Goal: Information Seeking & Learning: Find specific fact

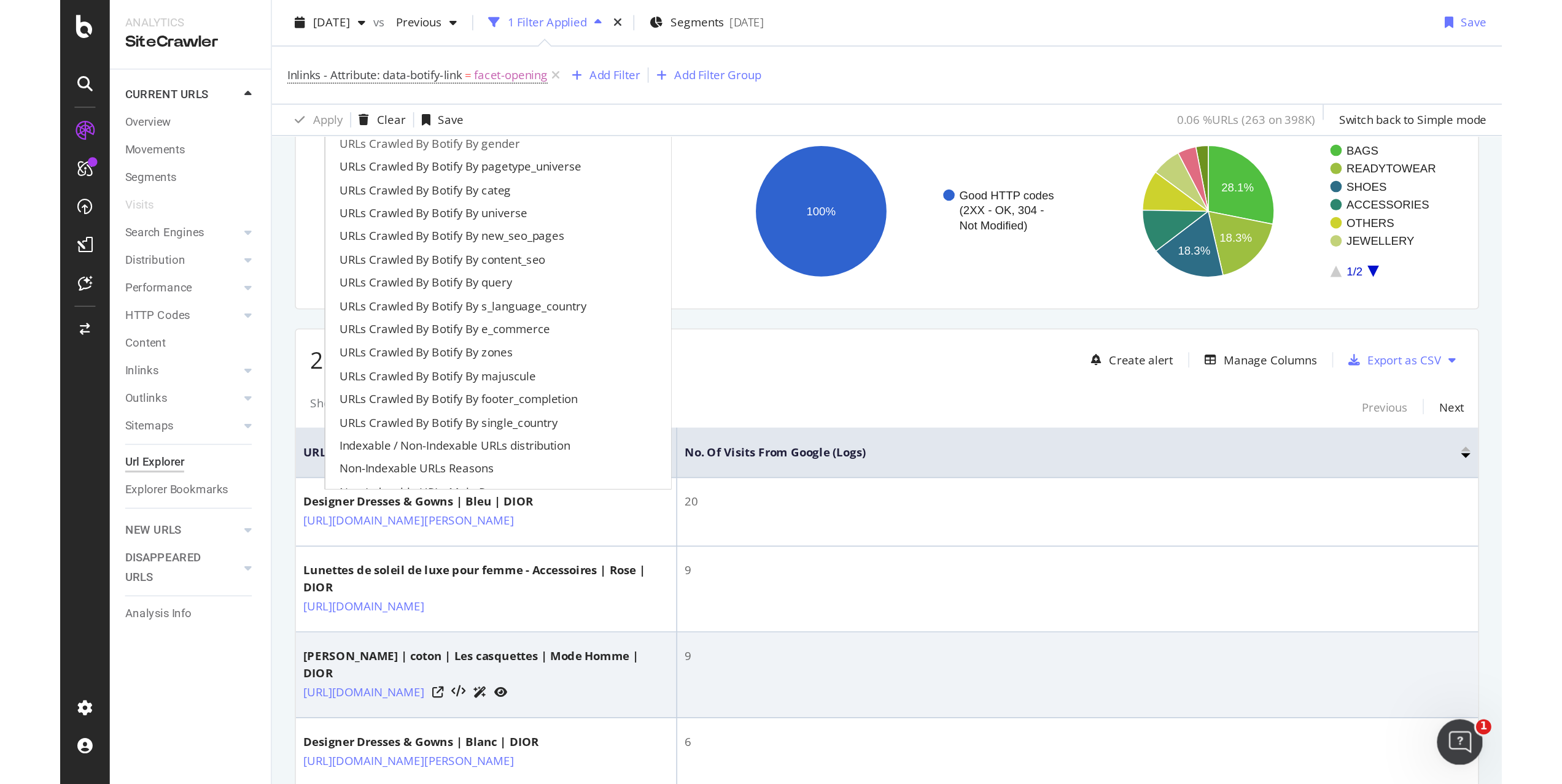
scroll to position [95, 0]
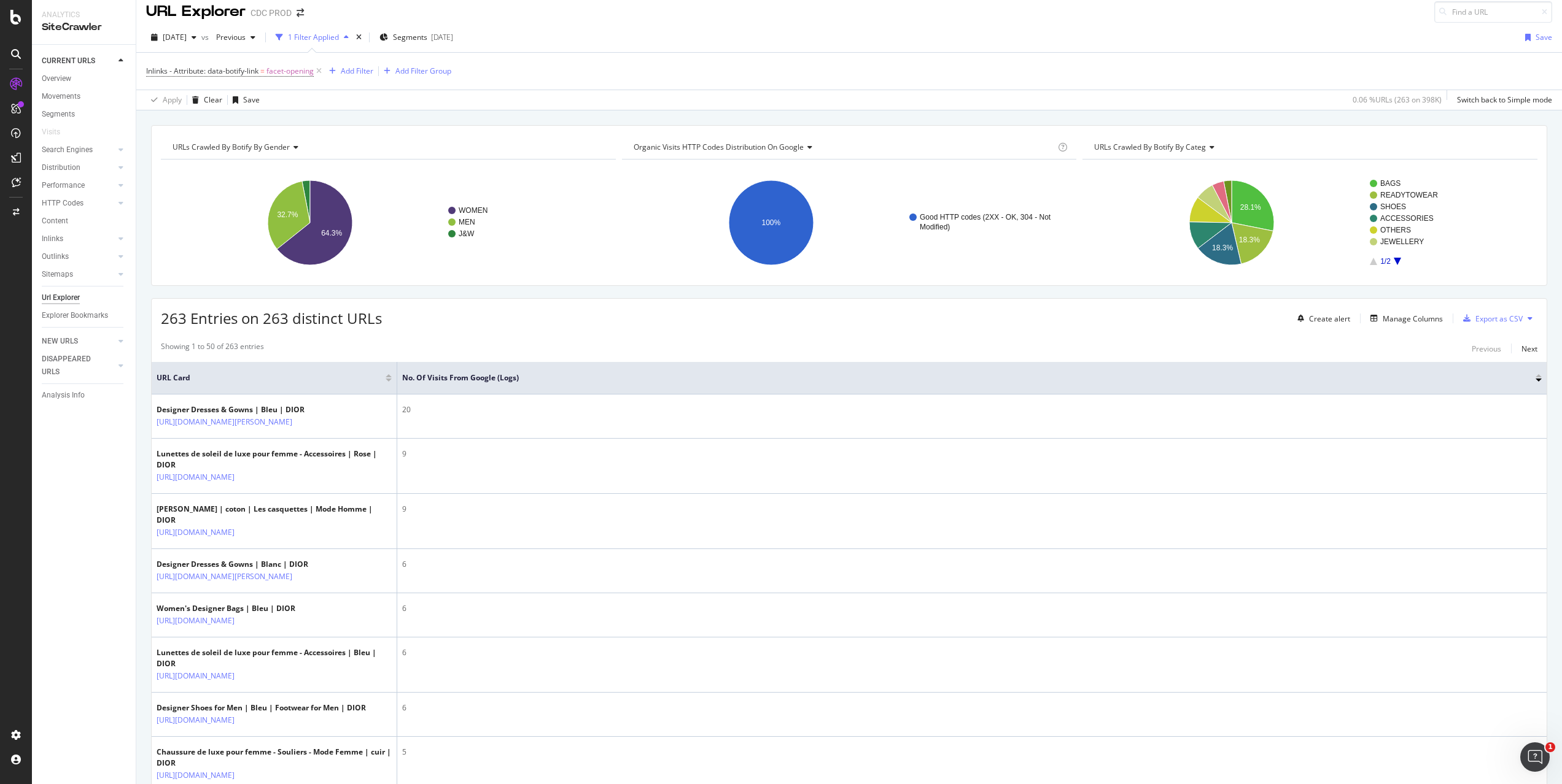
scroll to position [0, 0]
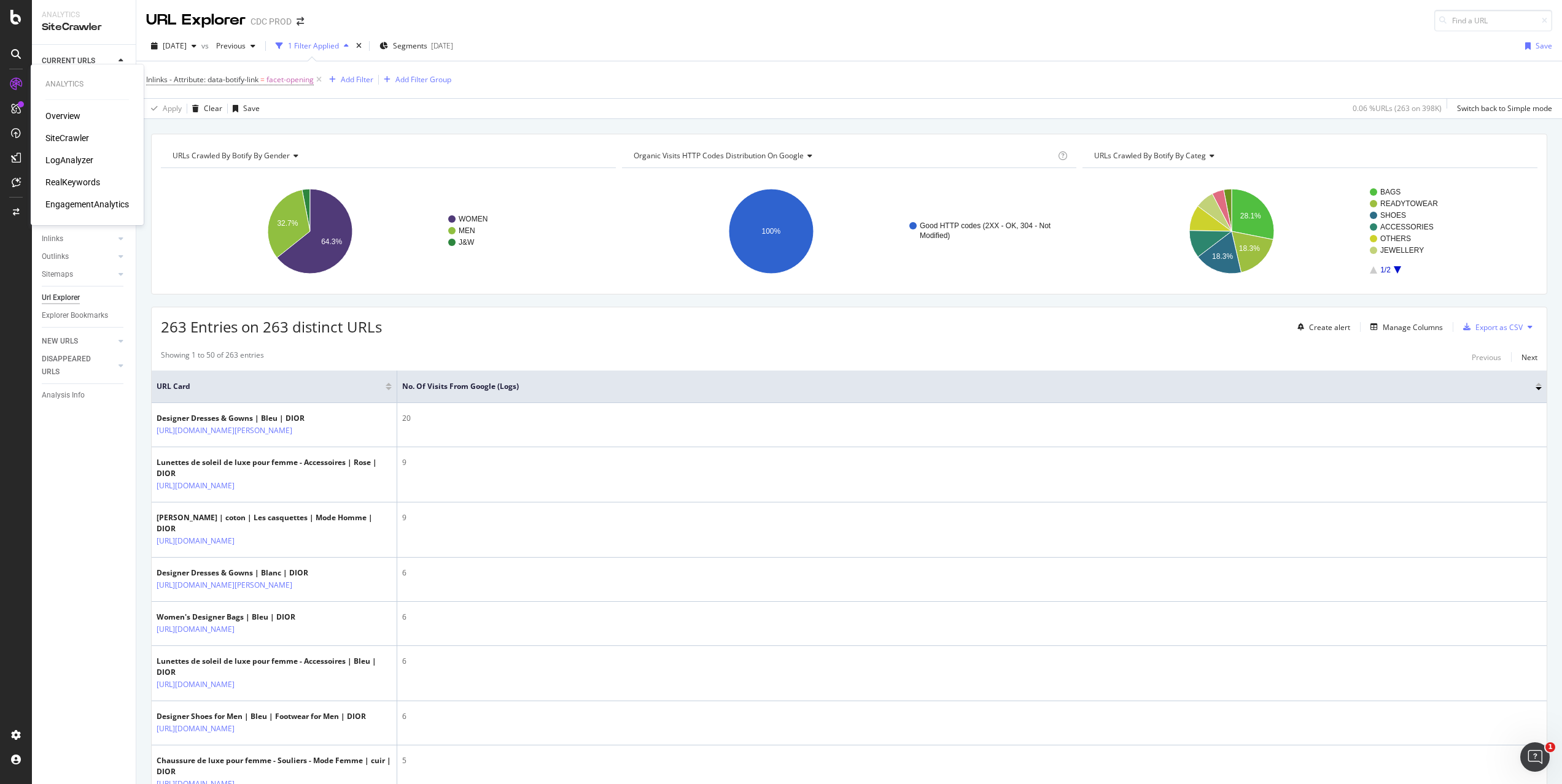
click at [63, 183] on div "RealKeywords" at bounding box center [72, 182] width 54 height 12
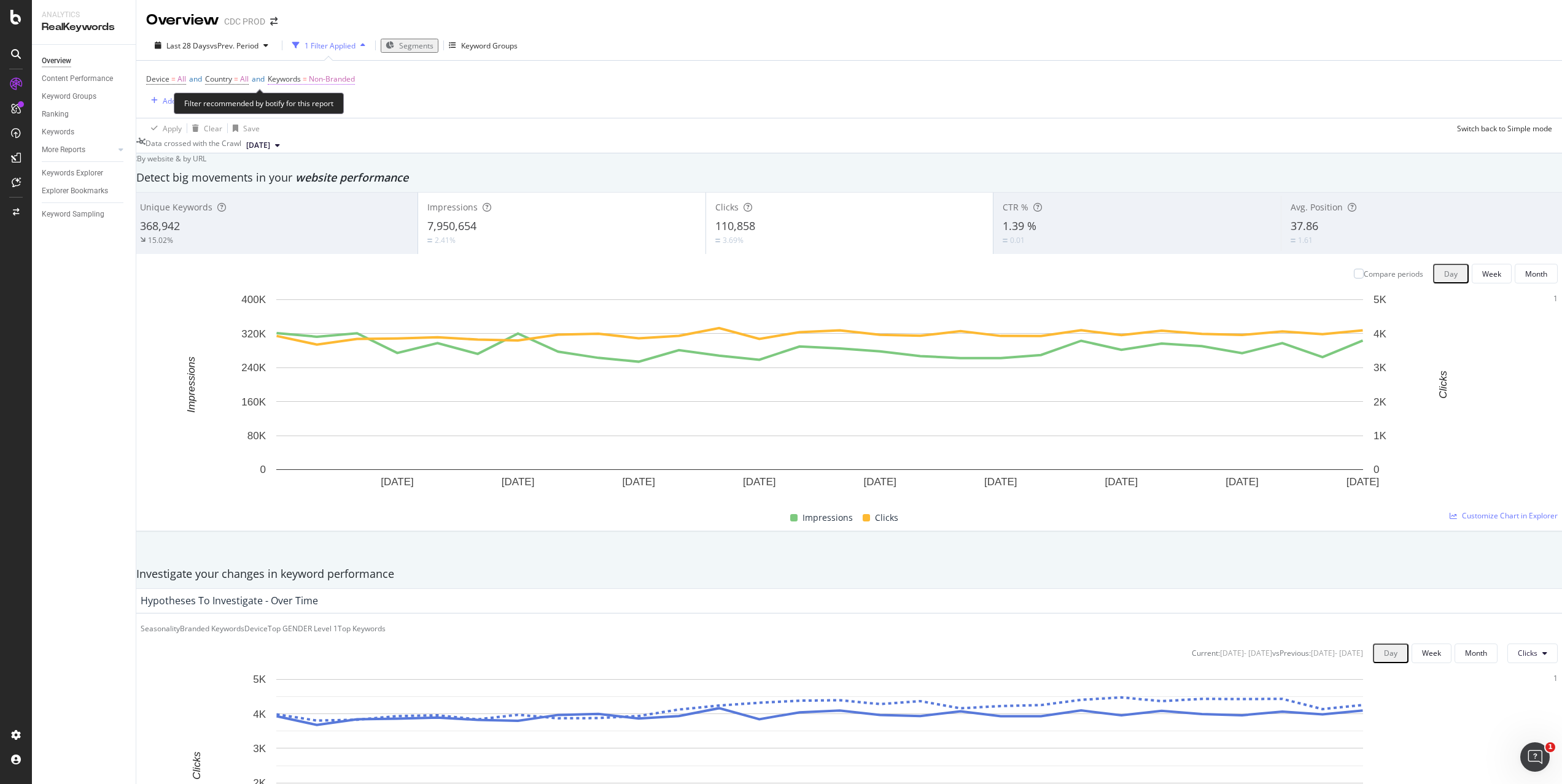
click at [352, 82] on span "Non-Branded" at bounding box center [332, 79] width 46 height 17
click at [337, 96] on div "Non-Branded" at bounding box center [314, 87] width 66 height 16
click at [322, 214] on div "All" at bounding box center [363, 223] width 145 height 18
click at [438, 93] on div "Apply" at bounding box center [448, 88] width 19 height 10
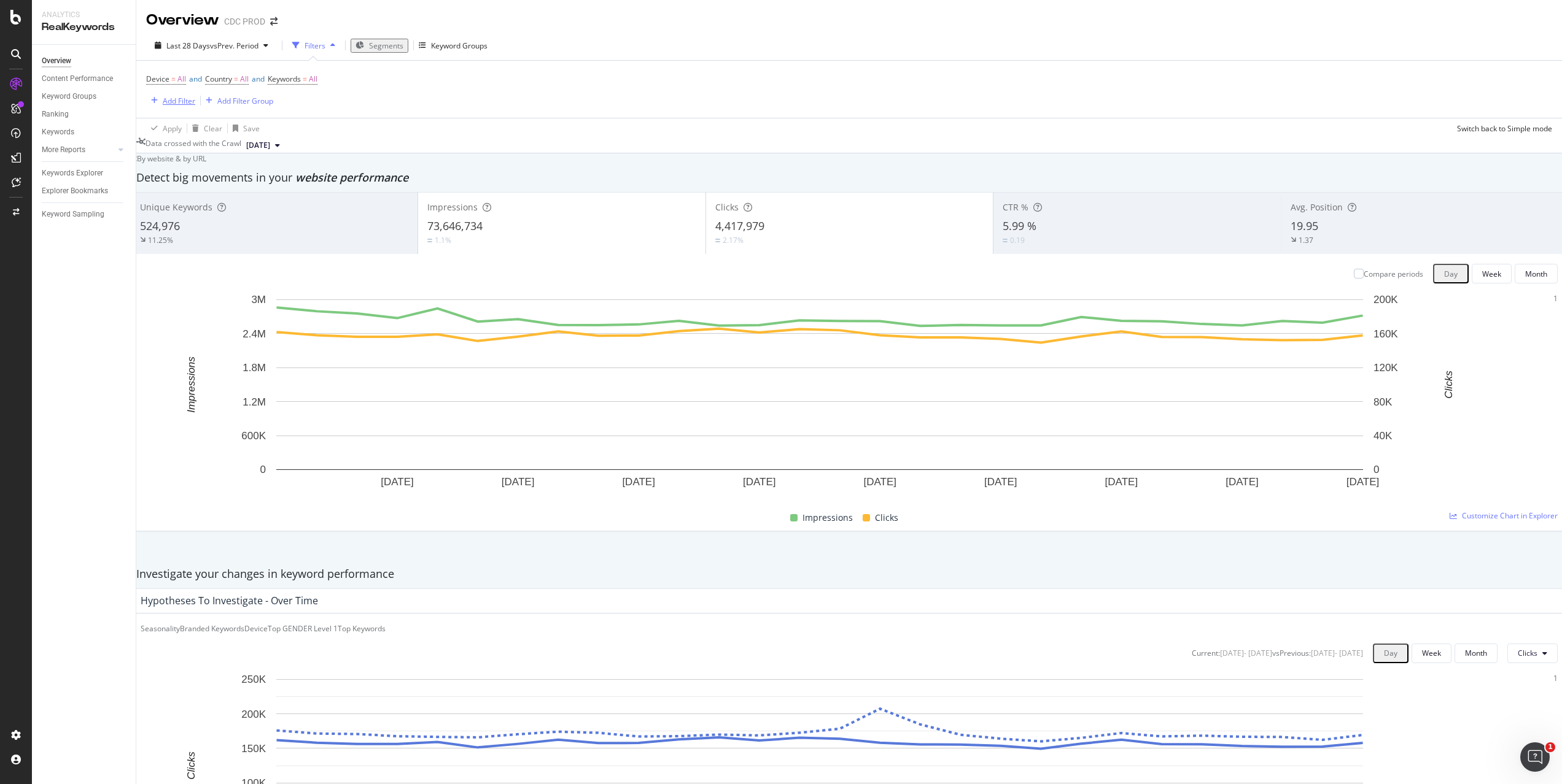
click at [183, 99] on div "Add Filter" at bounding box center [179, 101] width 33 height 10
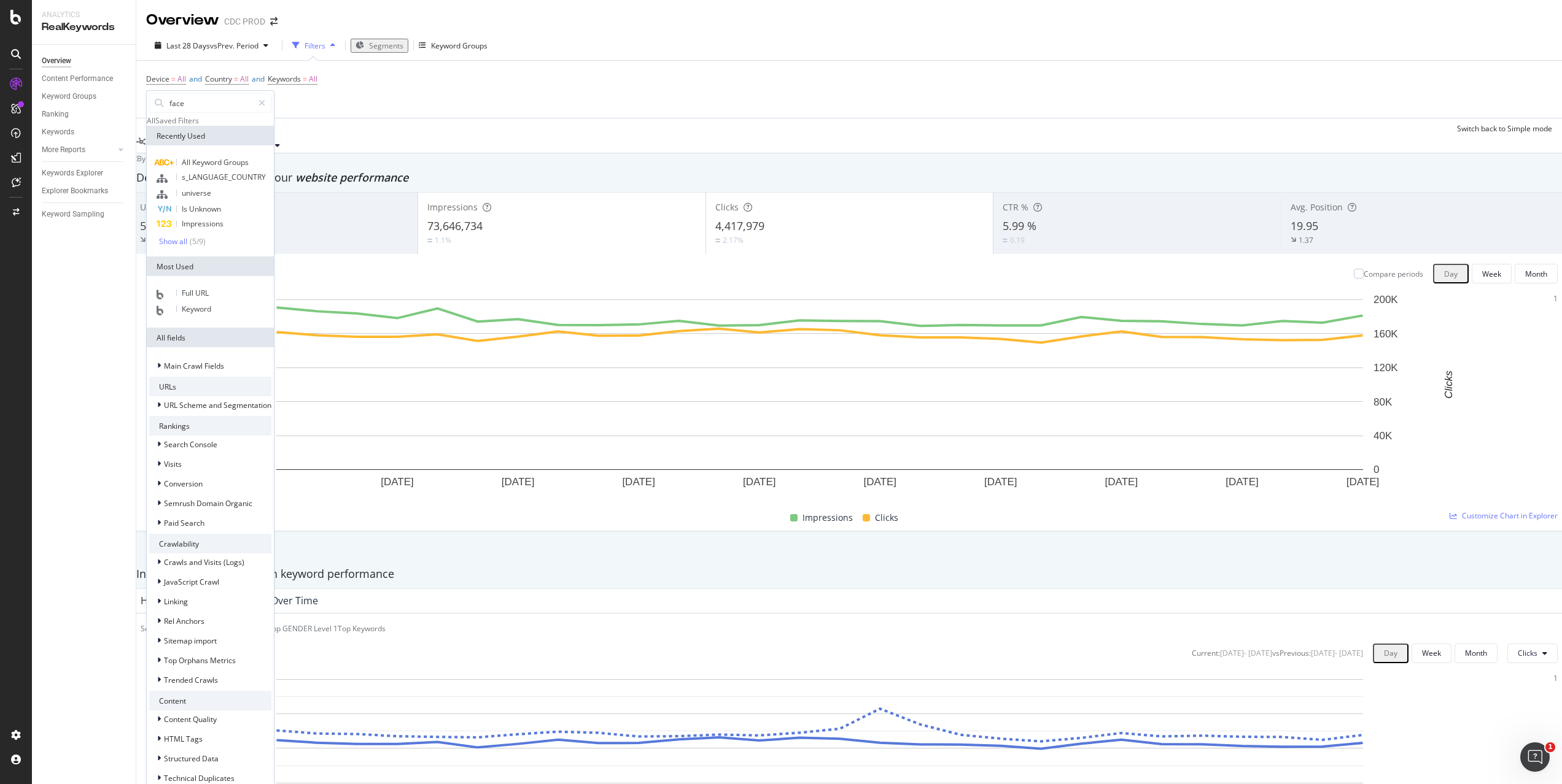
type input "facet"
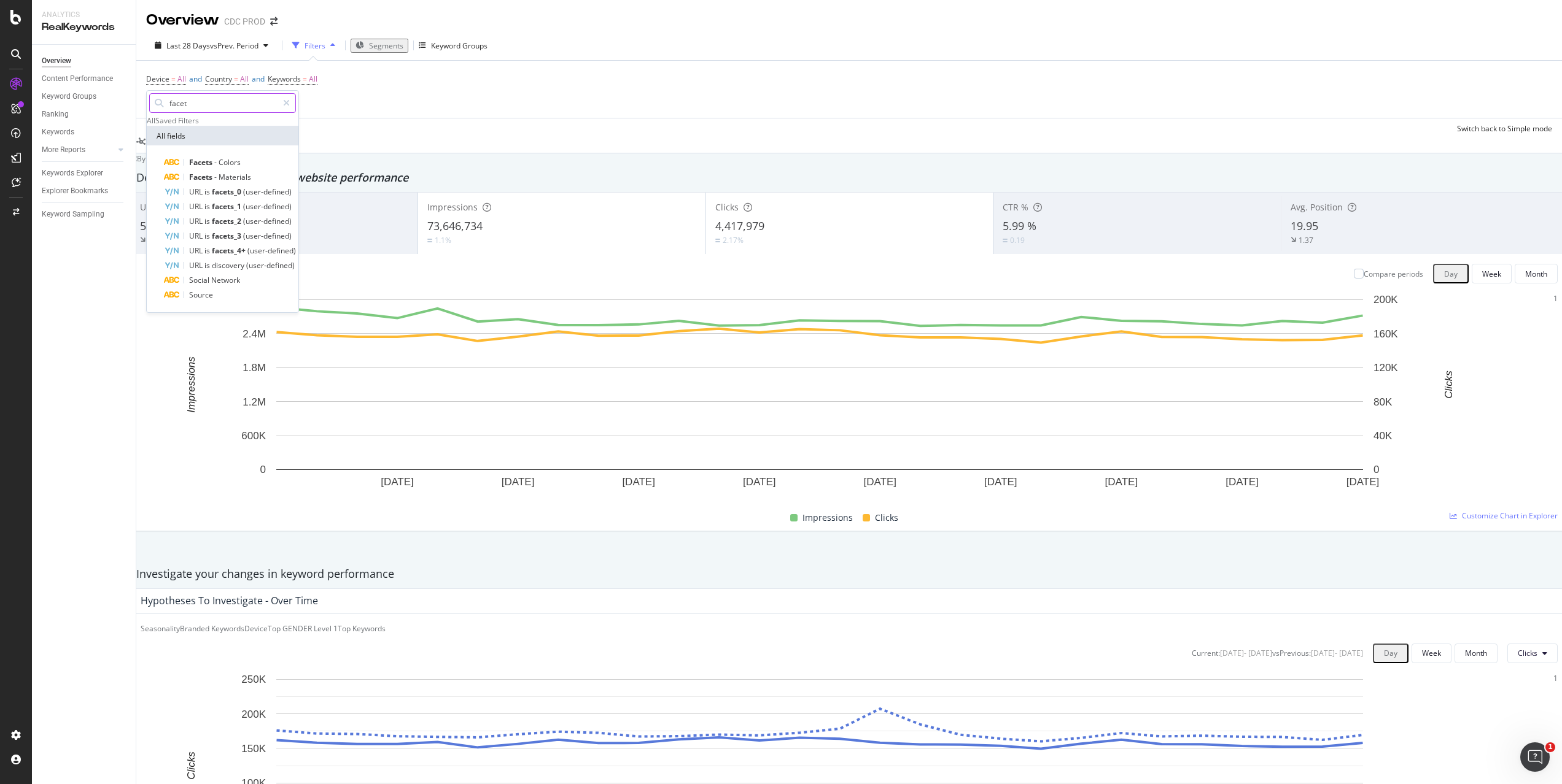
drag, startPoint x: 212, startPoint y: 109, endPoint x: 154, endPoint y: 98, distance: 59.0
click at [154, 98] on div "facet" at bounding box center [222, 103] width 147 height 19
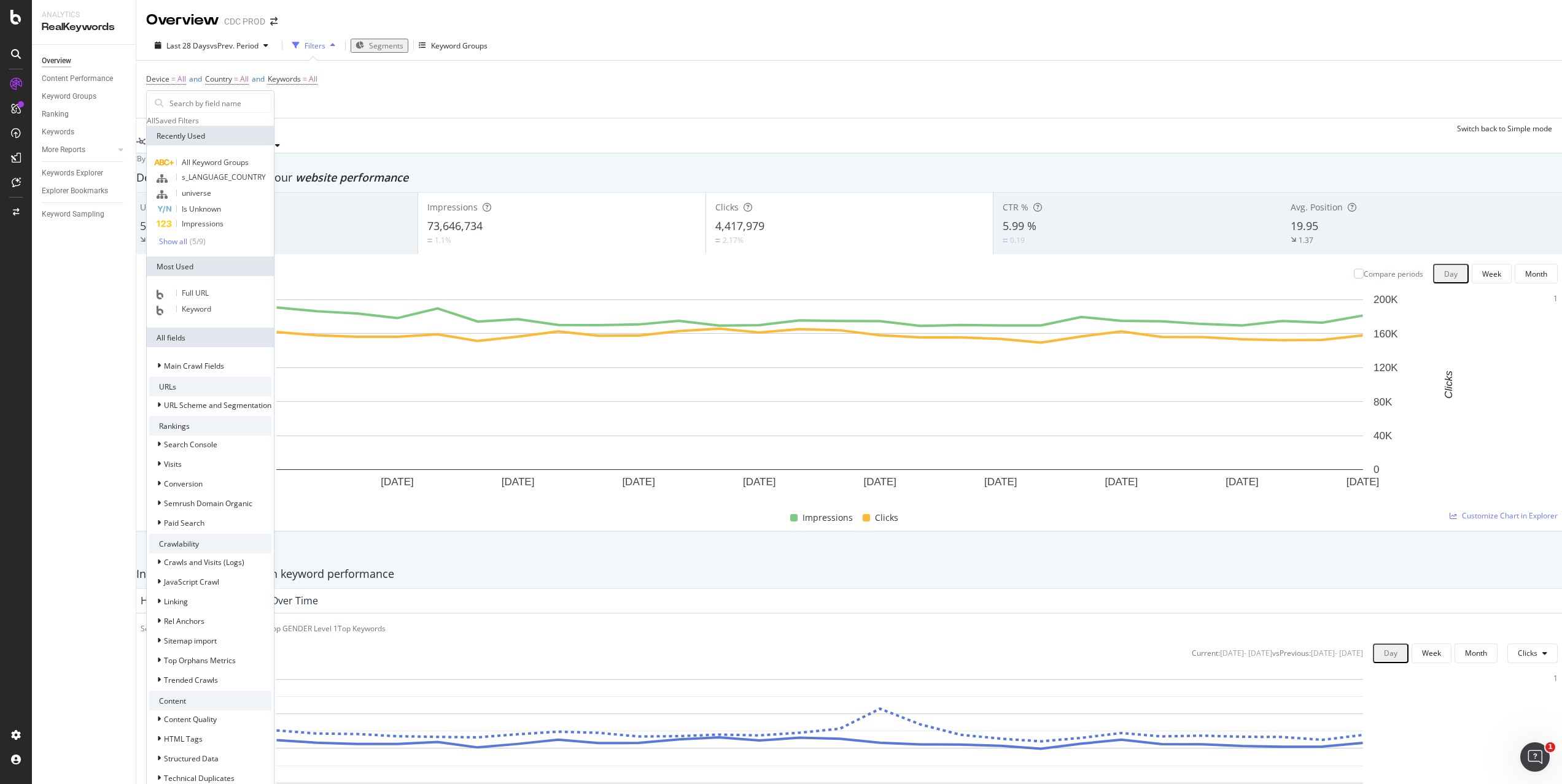
scroll to position [92, 0]
click at [162, 360] on div at bounding box center [160, 366] width 7 height 12
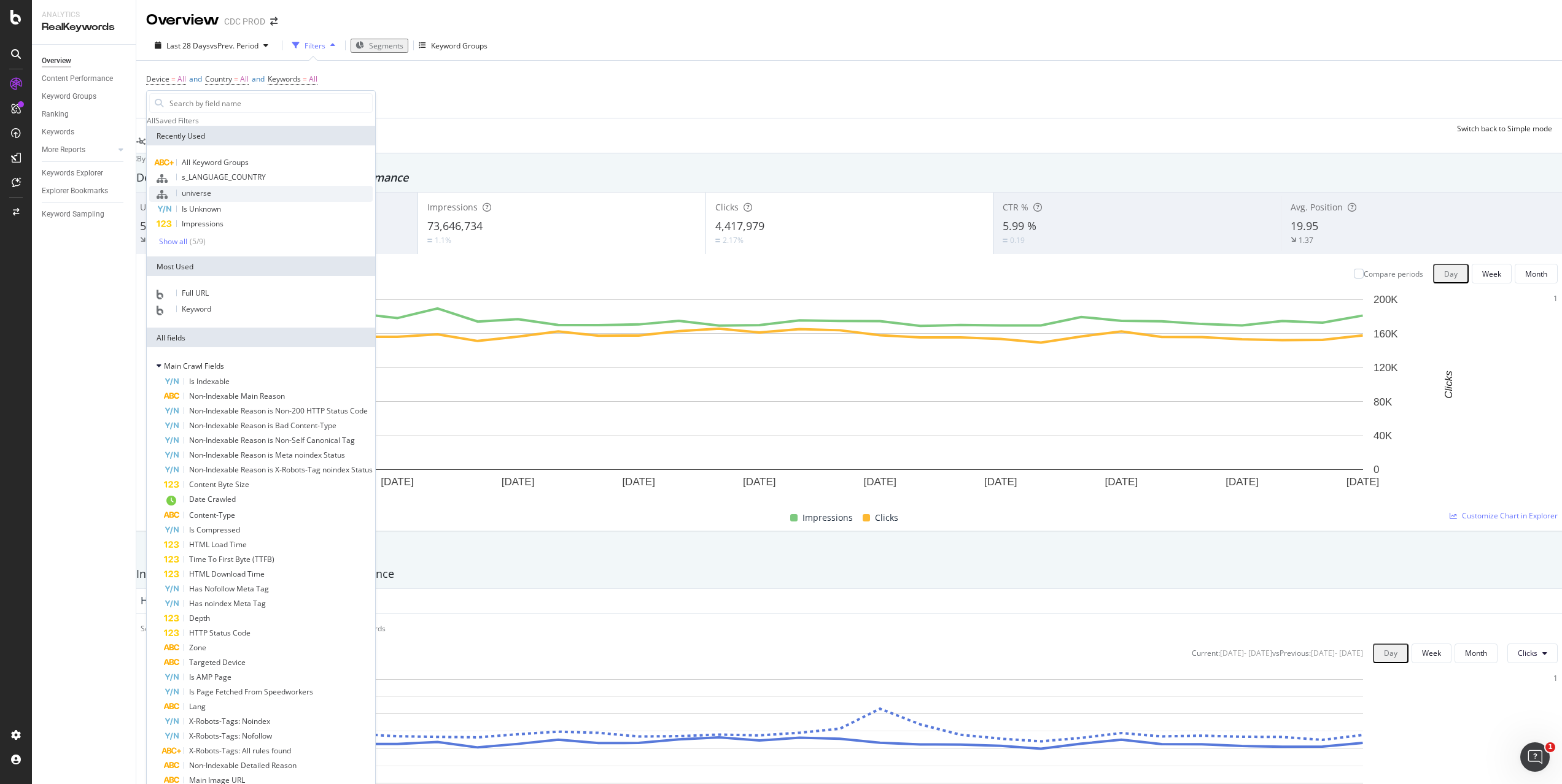
scroll to position [0, 0]
click at [207, 103] on input "text" at bounding box center [270, 103] width 204 height 19
type input "seg"
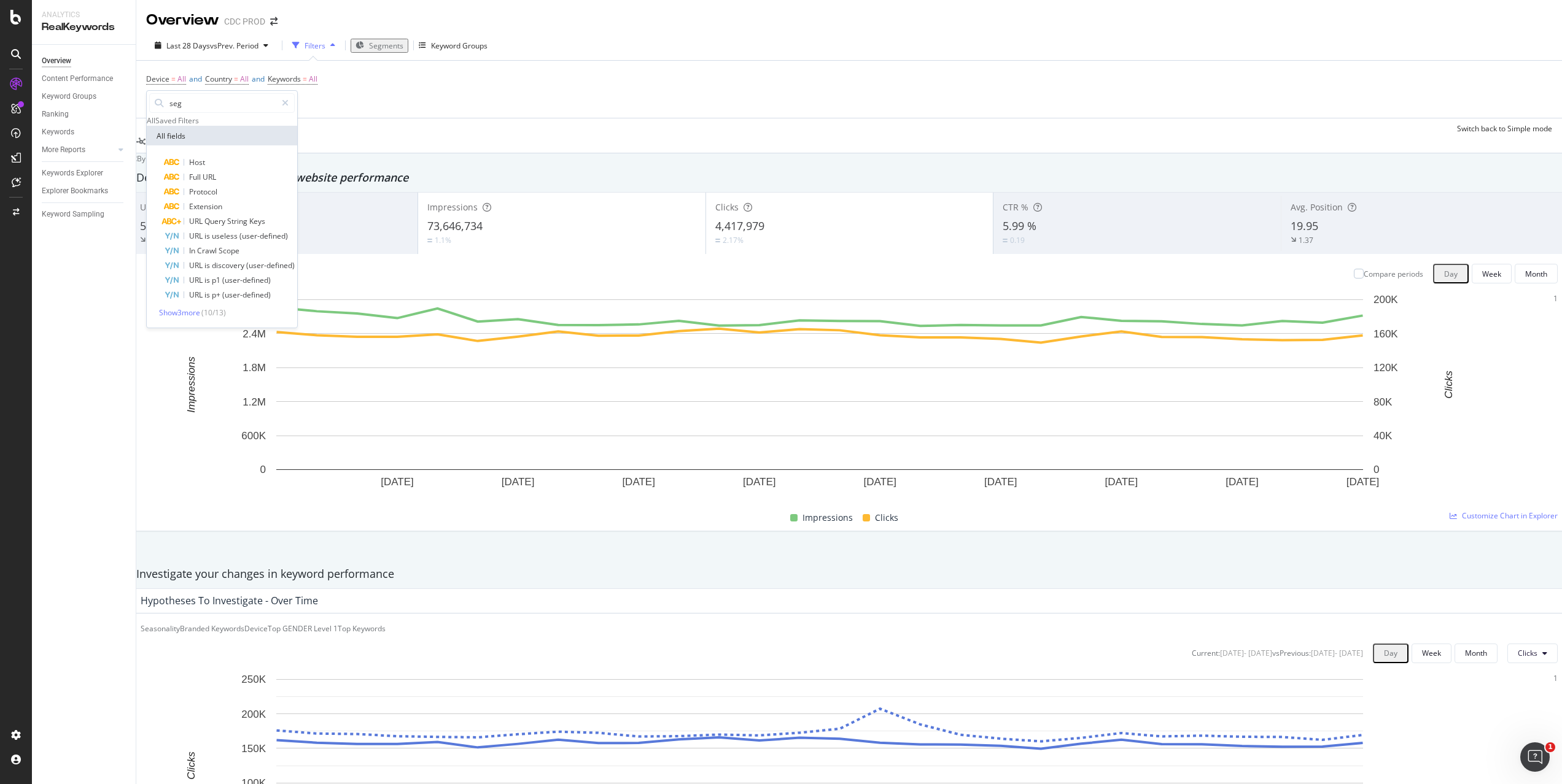
click at [434, 83] on div "Device = All and Country = All and Keywords = All Add Filter Add Filter Group" at bounding box center [848, 89] width 1406 height 57
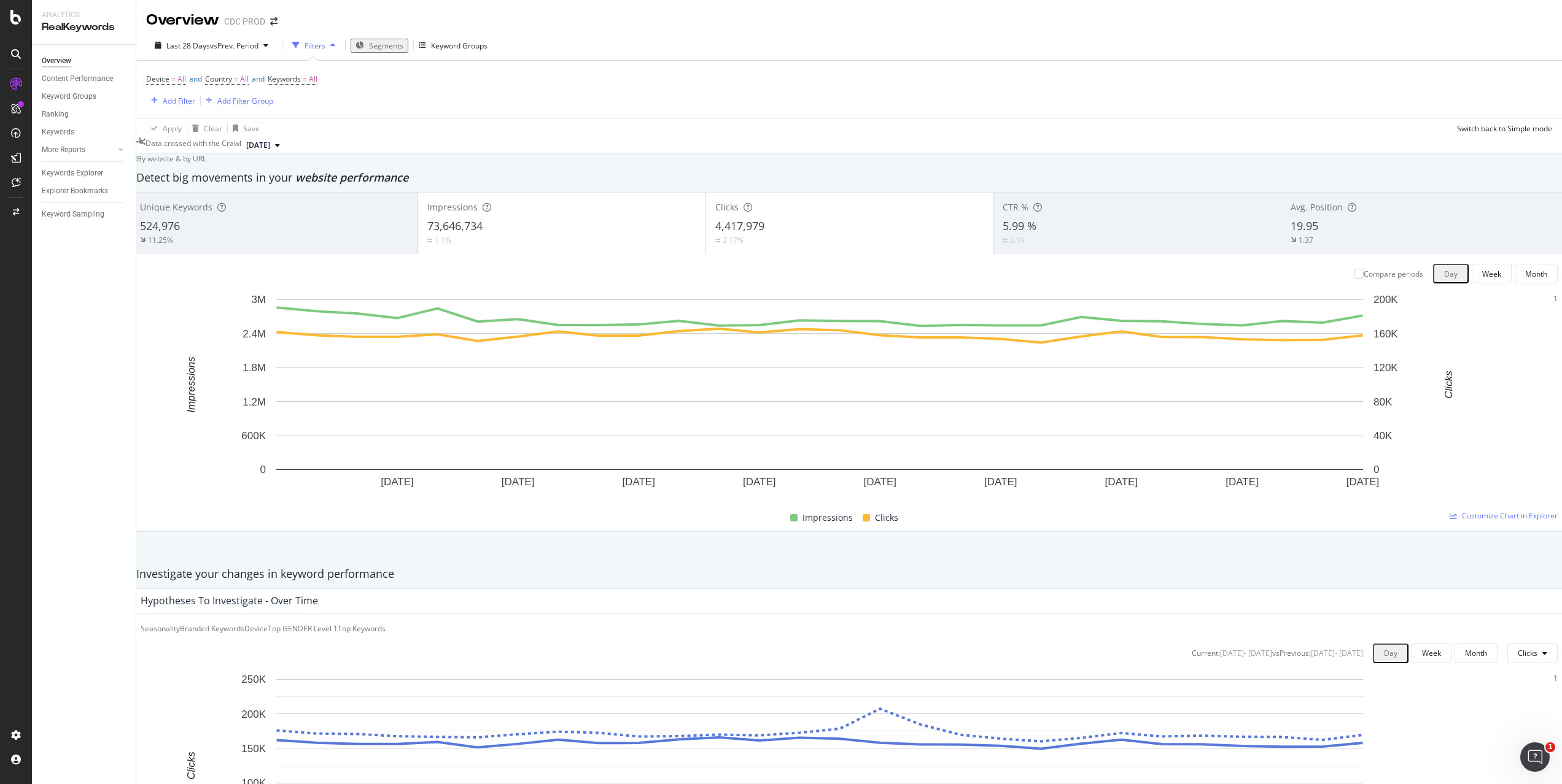
click at [375, 46] on span "Segments" at bounding box center [386, 45] width 34 height 10
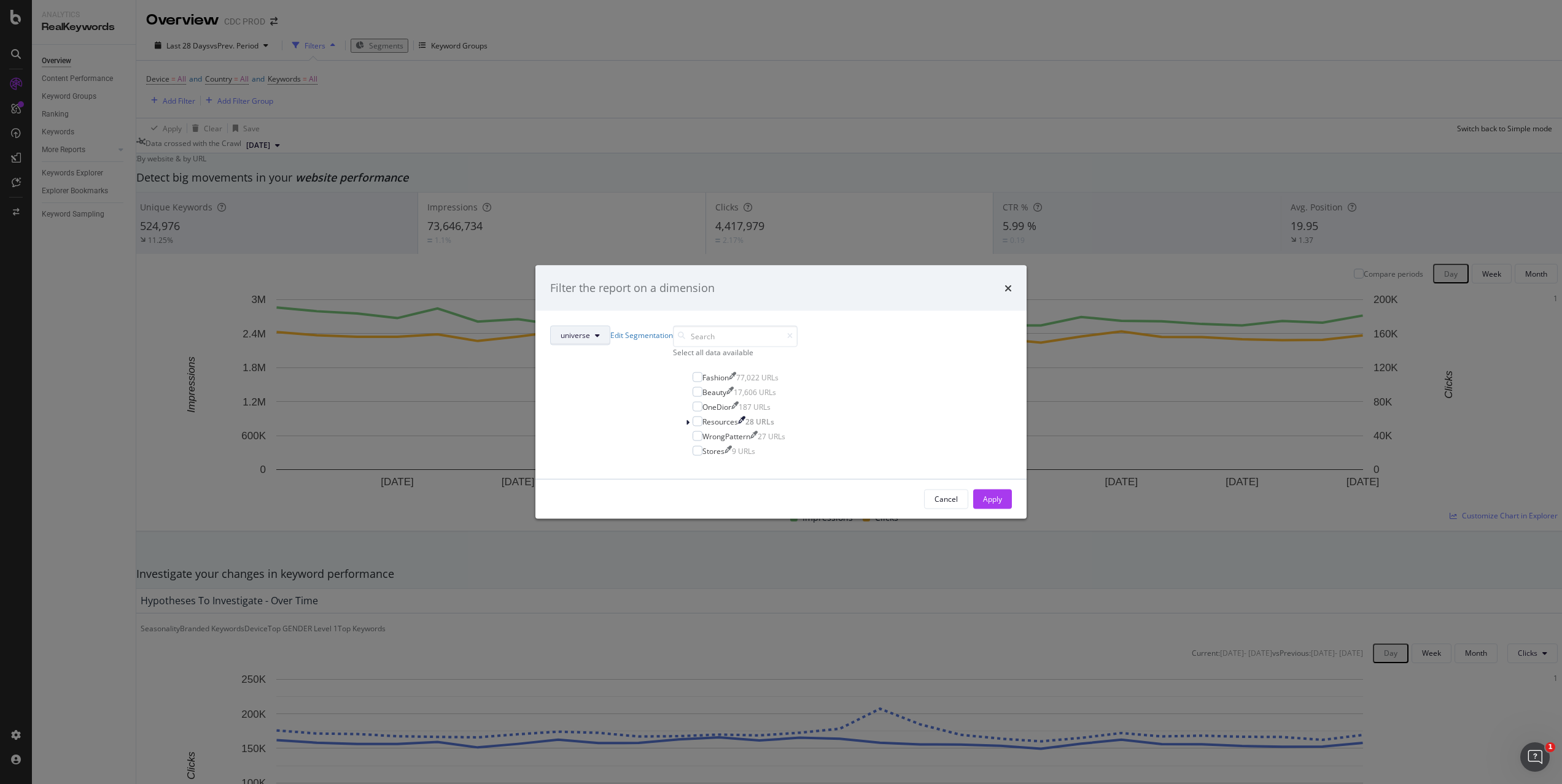
click at [590, 330] on span "universe" at bounding box center [575, 335] width 30 height 10
click at [835, 288] on div "Filter the report on a dimension" at bounding box center [781, 288] width 491 height 45
click at [696, 45] on div "Filter the report on a dimension universe Edit Segmentation Select all data ava…" at bounding box center [781, 392] width 1562 height 784
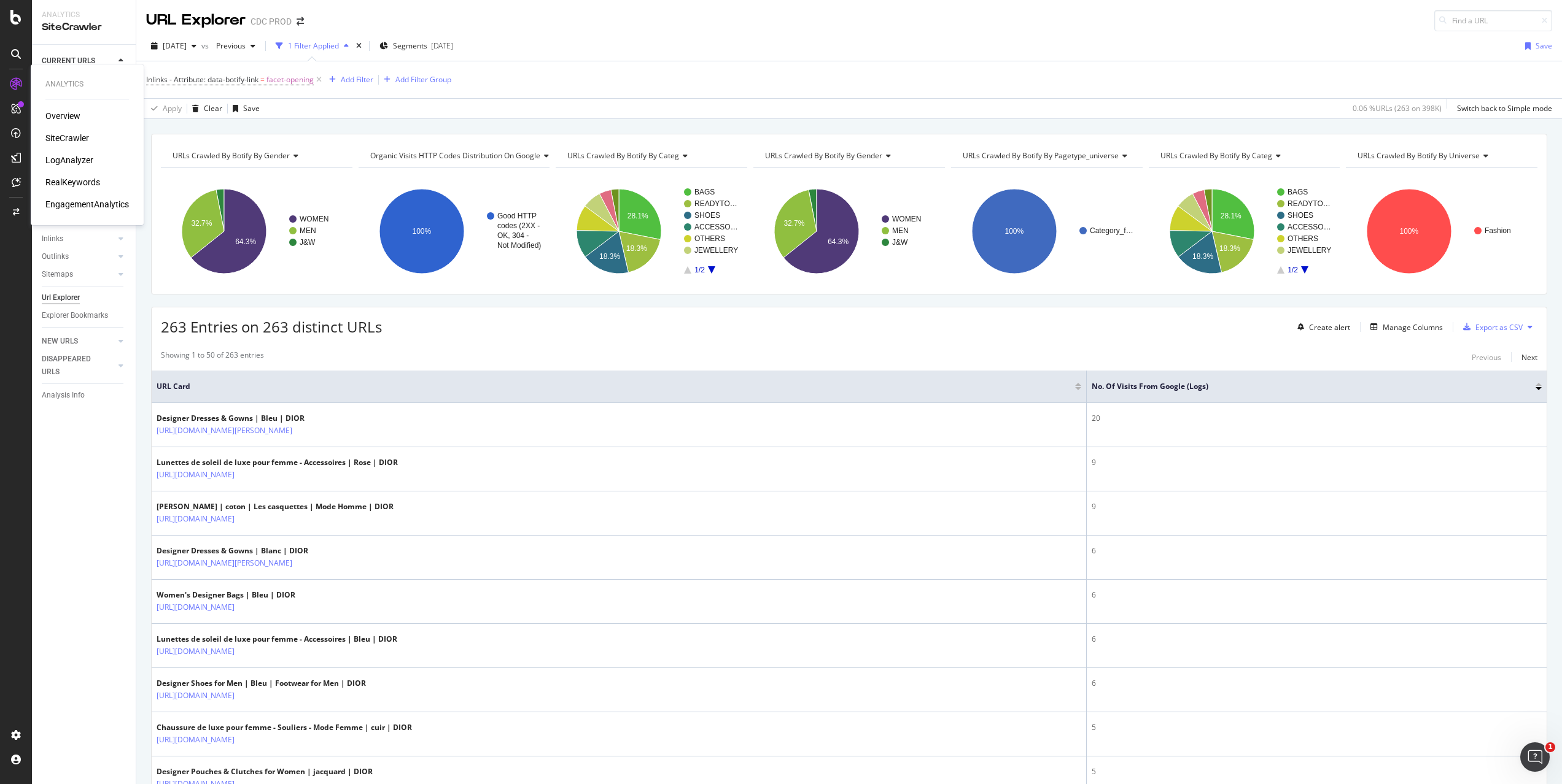
click at [72, 182] on div "RealKeywords" at bounding box center [72, 182] width 54 height 12
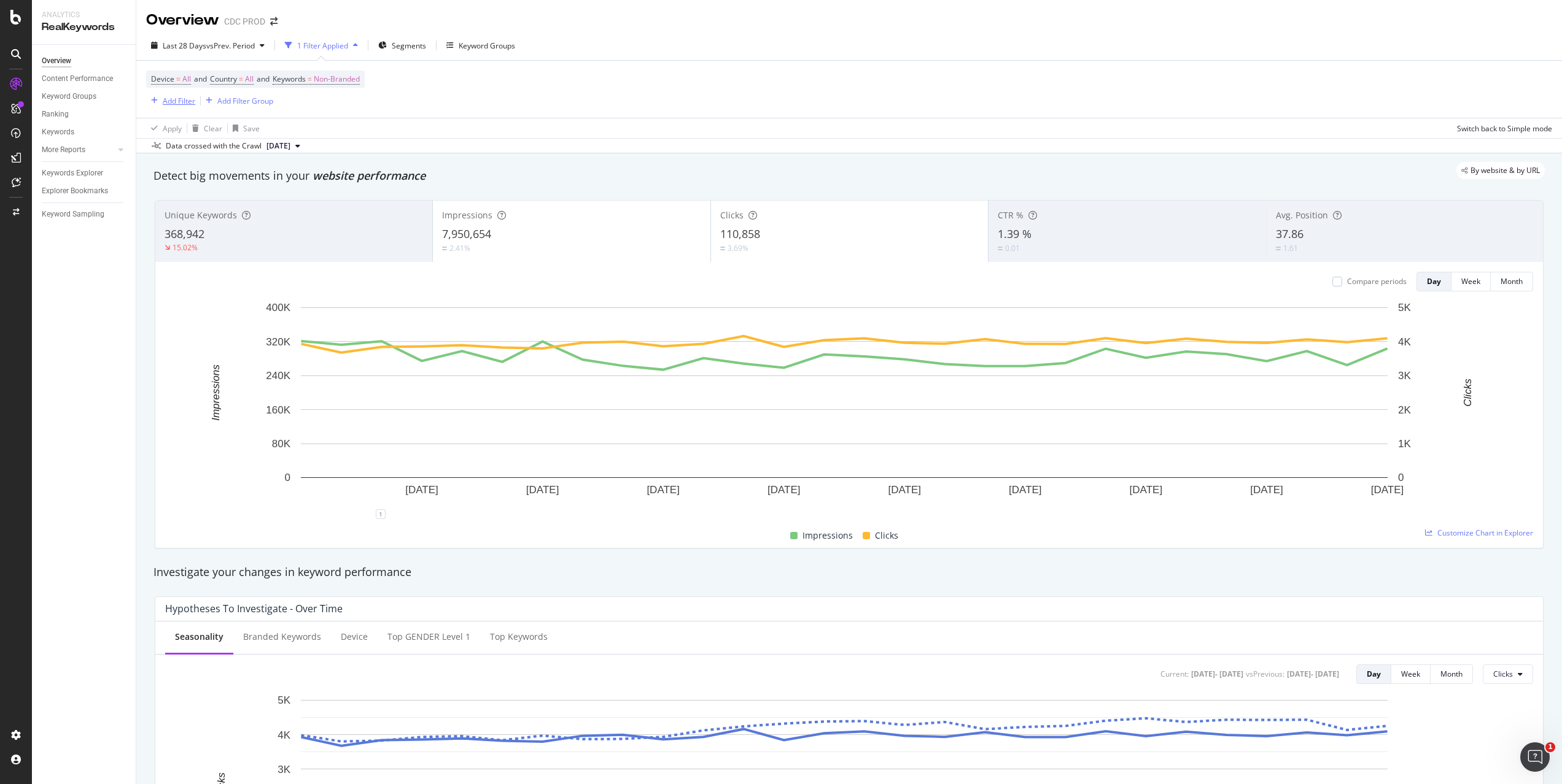
click at [168, 104] on div "Add Filter" at bounding box center [179, 101] width 33 height 10
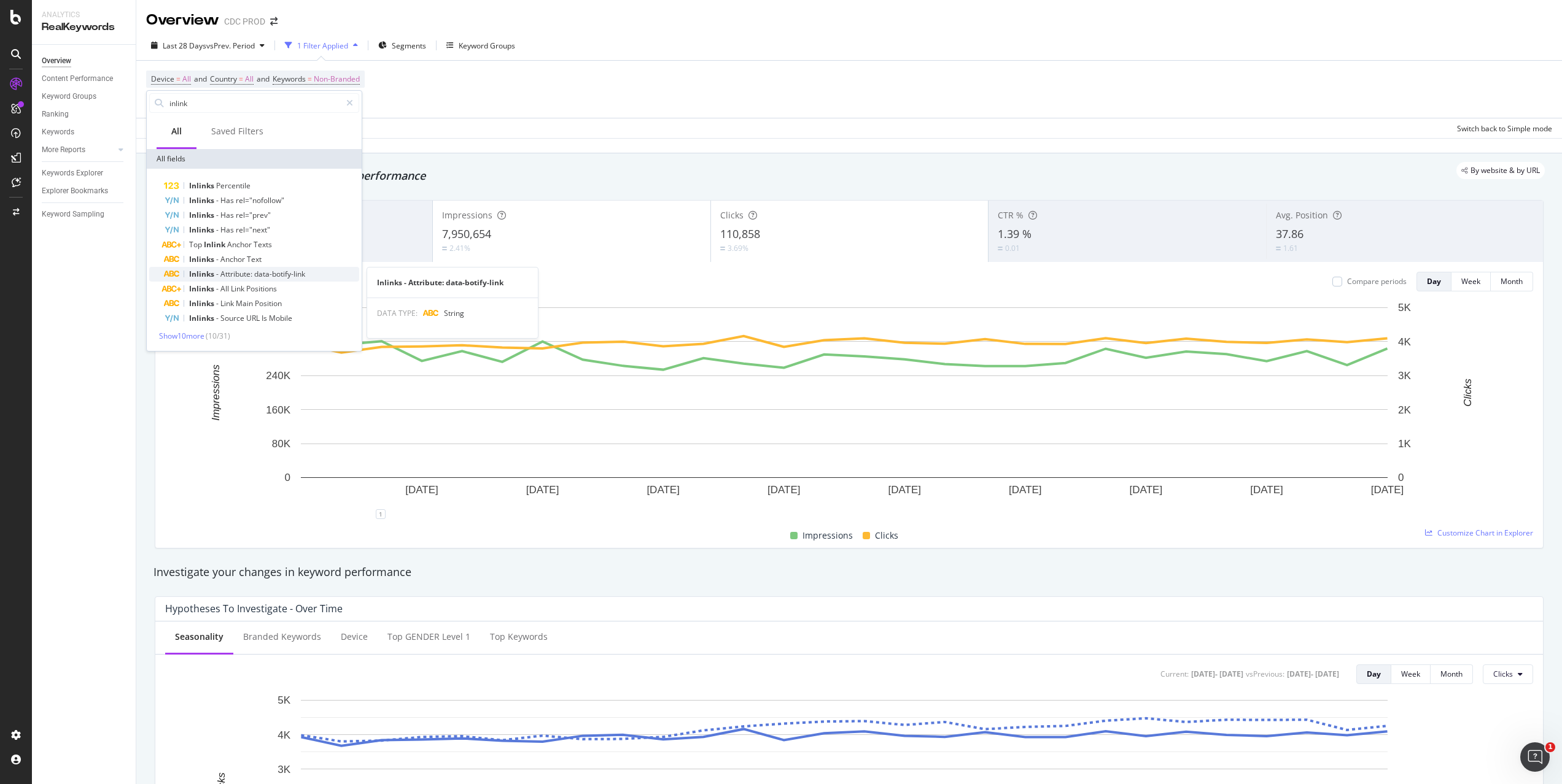
type input "inlink"
click at [297, 274] on span "data-botify-link" at bounding box center [279, 274] width 51 height 10
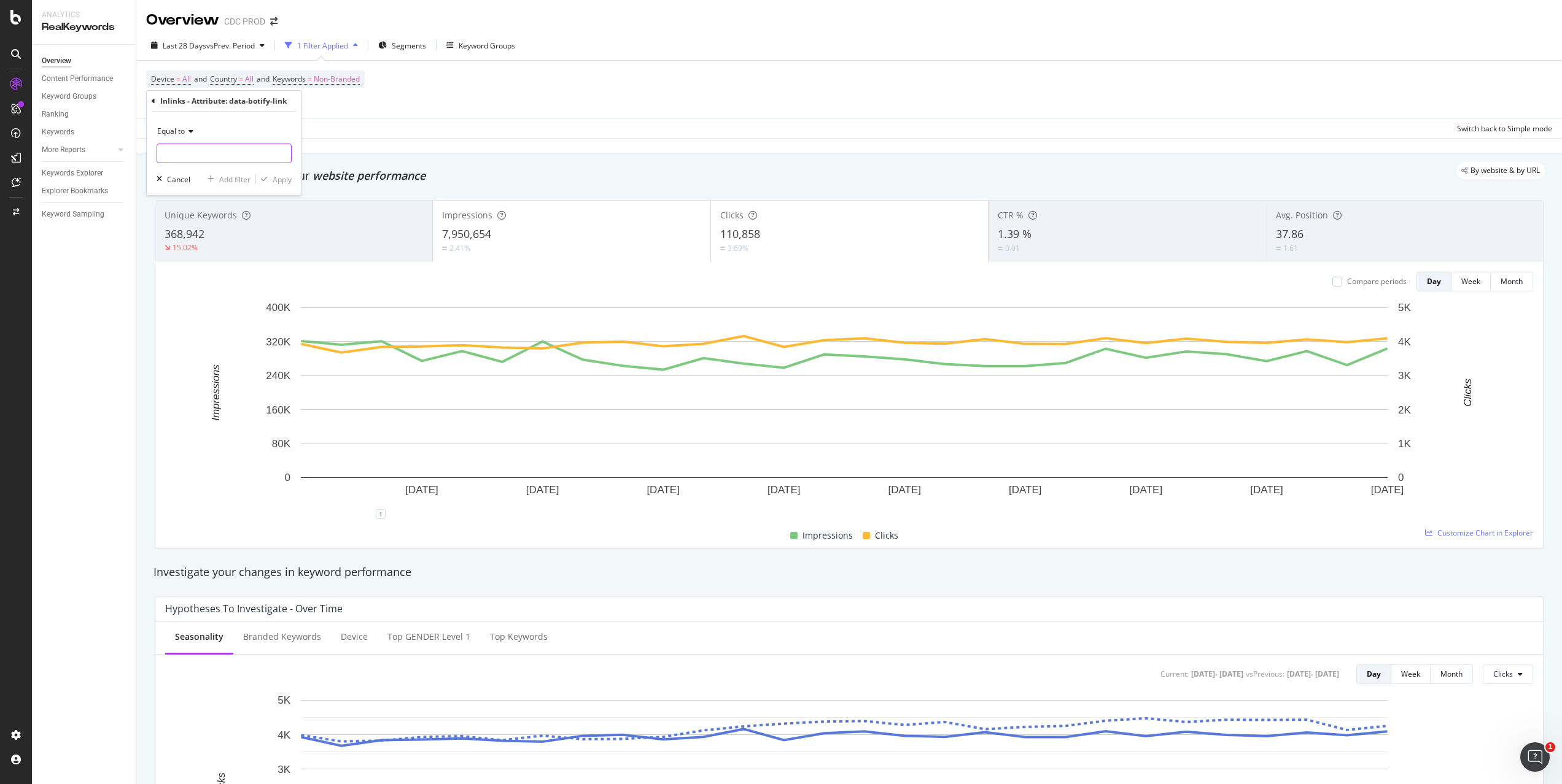
click at [199, 150] on input "text" at bounding box center [224, 153] width 134 height 19
click at [200, 170] on span "facet-opening" at bounding box center [212, 170] width 105 height 10
type input "facet-opening"
click at [281, 178] on div "Apply" at bounding box center [282, 179] width 19 height 10
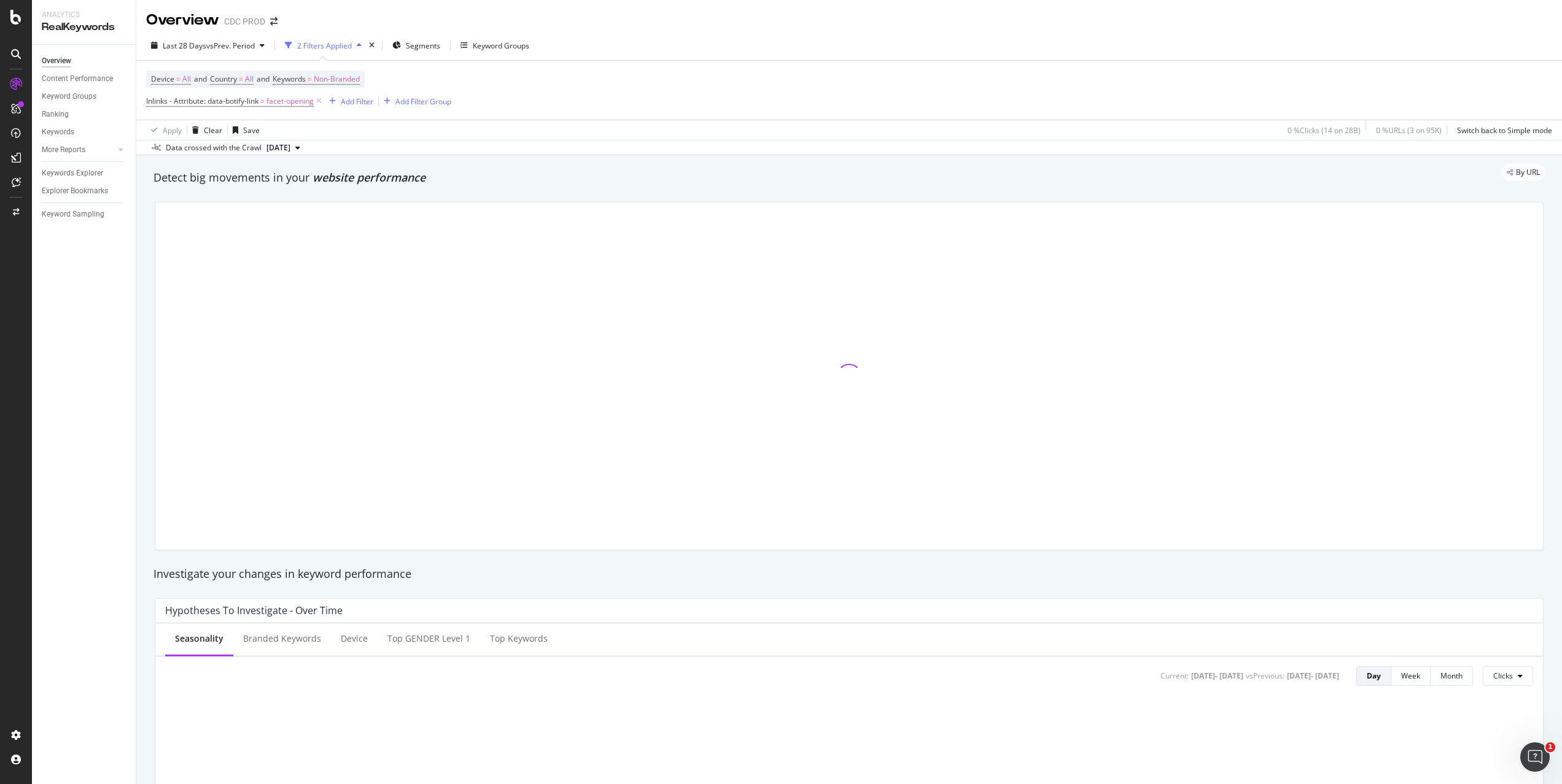
click at [413, 76] on div "Device = All and Country = All and Keywords = Non-Branded Inlinks - Attribute: …" at bounding box center [299, 90] width 305 height 39
click at [344, 77] on span "Non-Branded" at bounding box center [337, 79] width 46 height 17
click at [315, 106] on span "Non-Branded" at bounding box center [316, 108] width 51 height 10
click at [323, 197] on div "All" at bounding box center [363, 203] width 145 height 18
click at [404, 131] on div "button" at bounding box center [398, 134] width 16 height 7
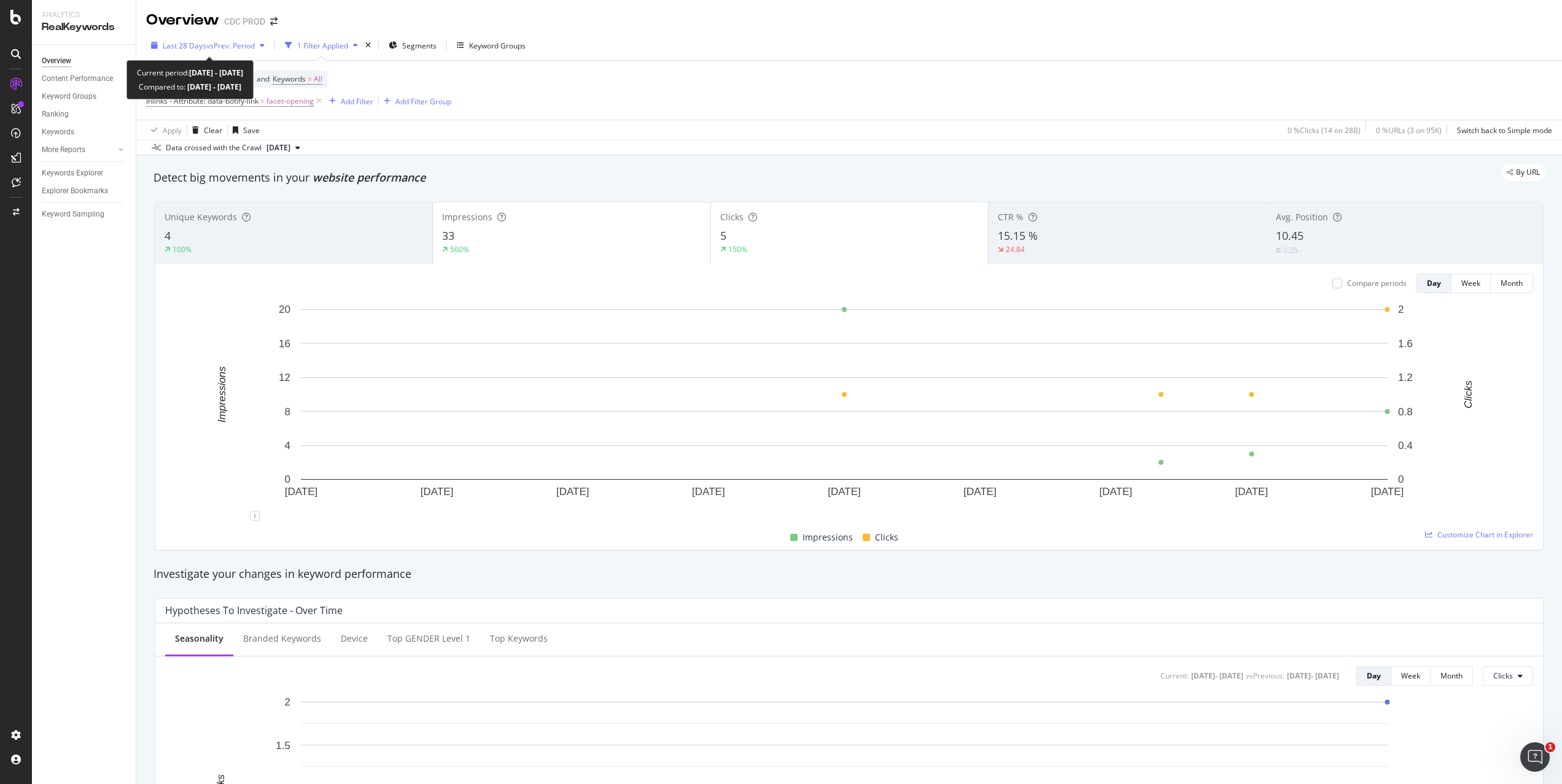
click at [212, 40] on span "vs Prev. Period" at bounding box center [230, 45] width 48 height 10
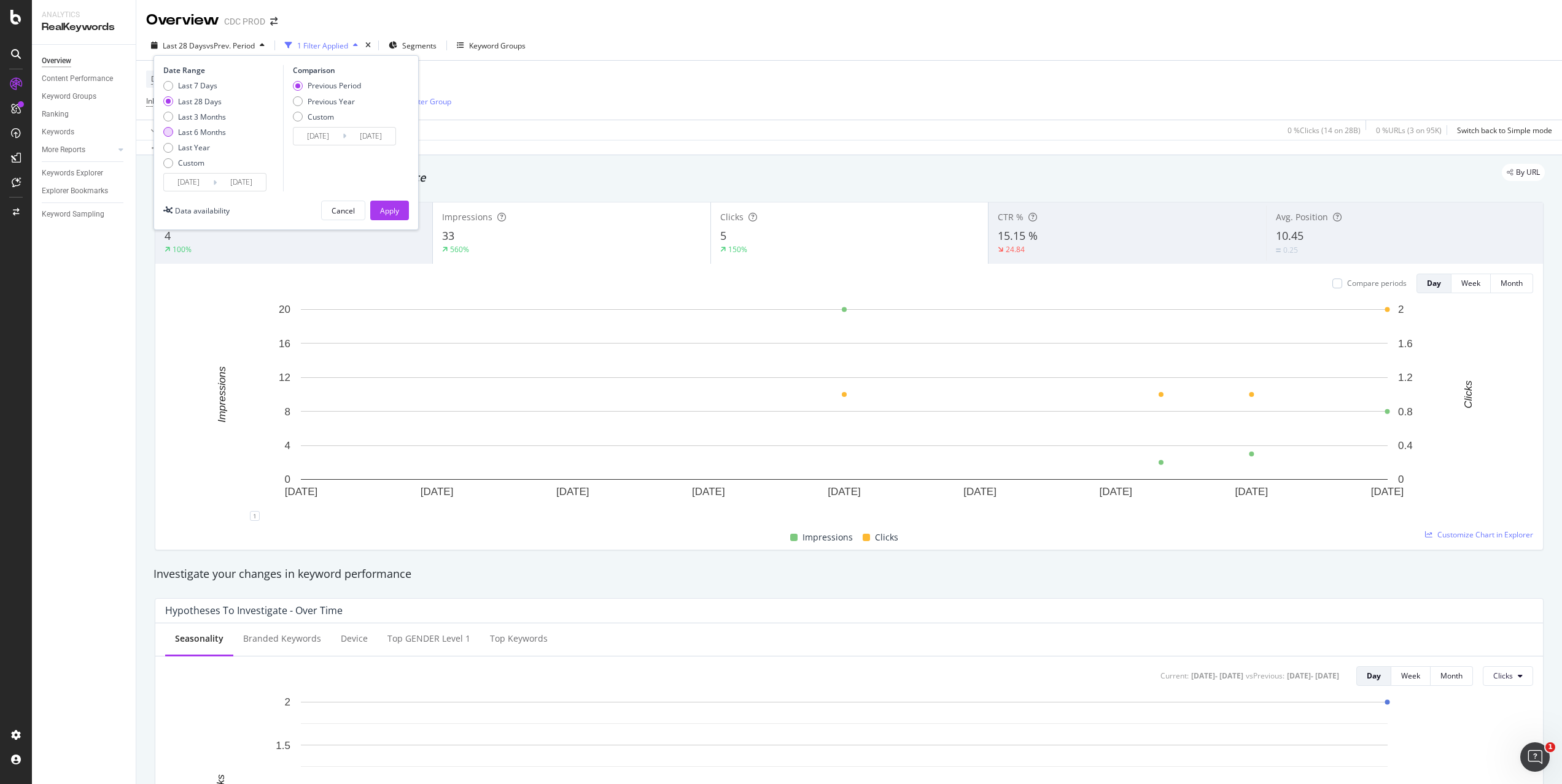
click at [208, 132] on div "Last 6 Months" at bounding box center [202, 133] width 48 height 10
type input "[DATE]"
click at [391, 211] on div "Apply" at bounding box center [390, 211] width 19 height 10
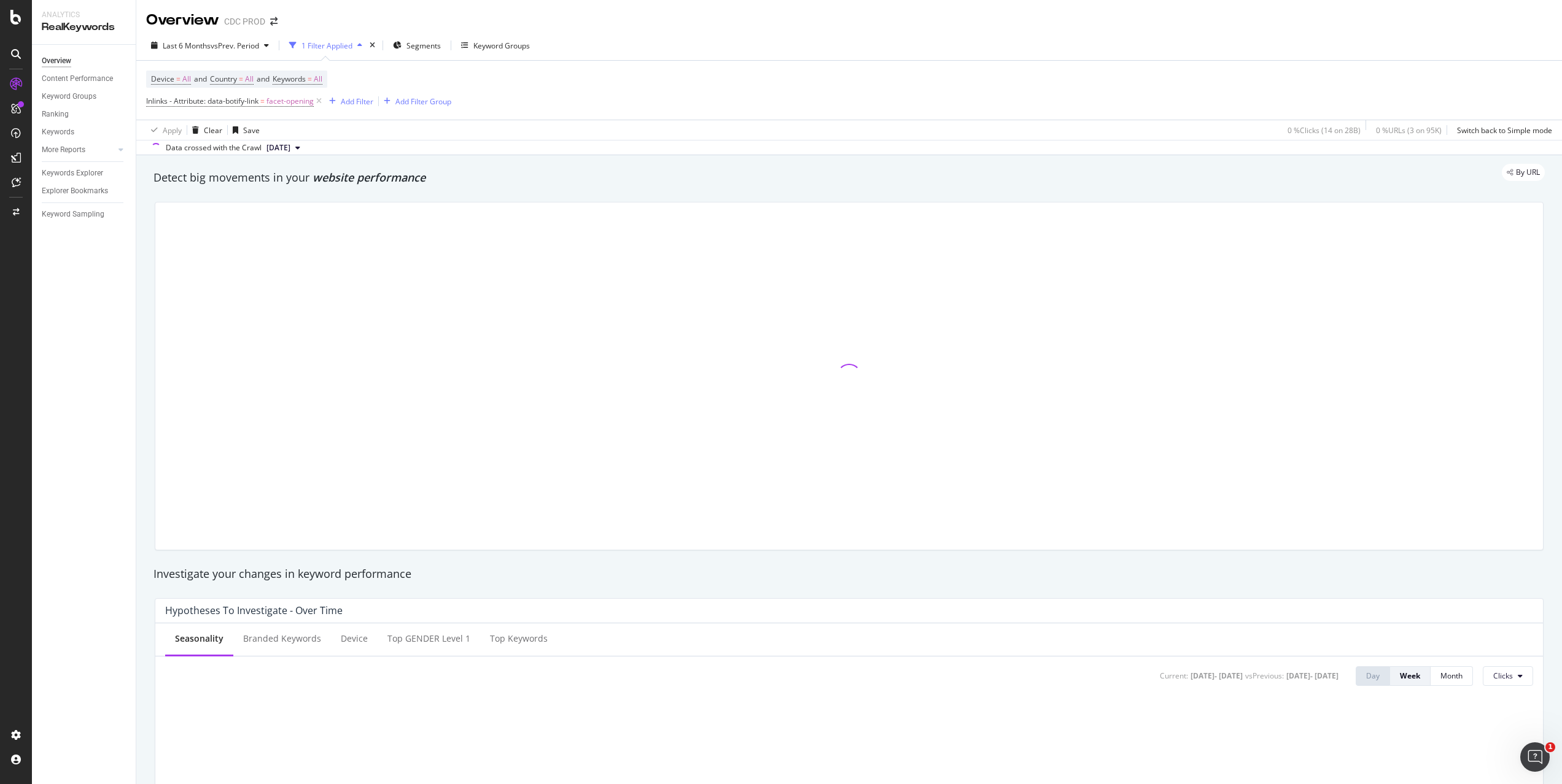
click at [635, 80] on div "Device = All and Country = All and Keywords = All Inlinks - Attribute: data-bot…" at bounding box center [848, 90] width 1406 height 59
click at [607, 83] on div "Device = All and Country = All and Keywords = All Inlinks - Attribute: data-bot…" at bounding box center [848, 90] width 1406 height 59
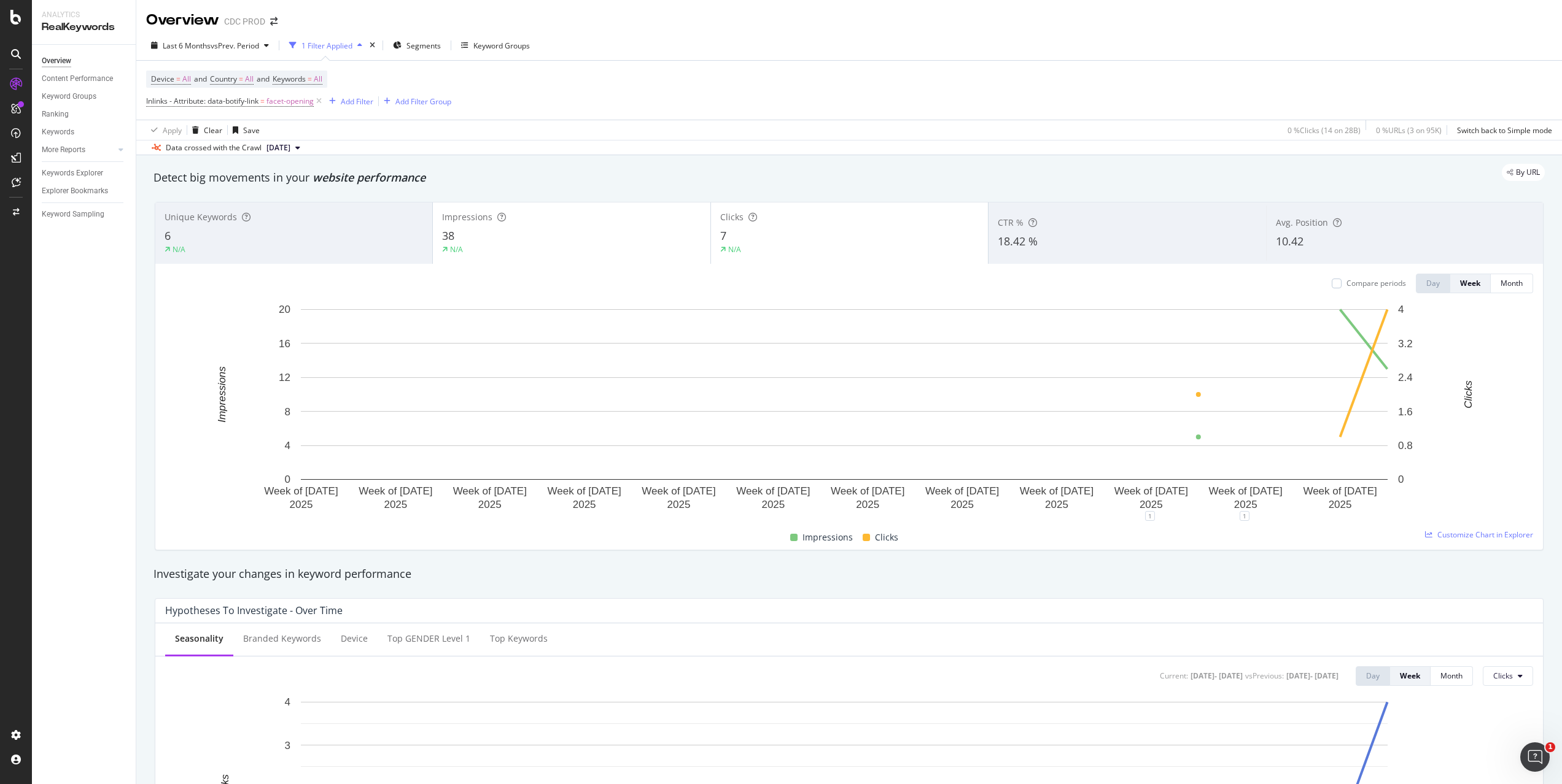
click at [261, 226] on div "Unique Keywords 6 N/A" at bounding box center [294, 233] width 277 height 55
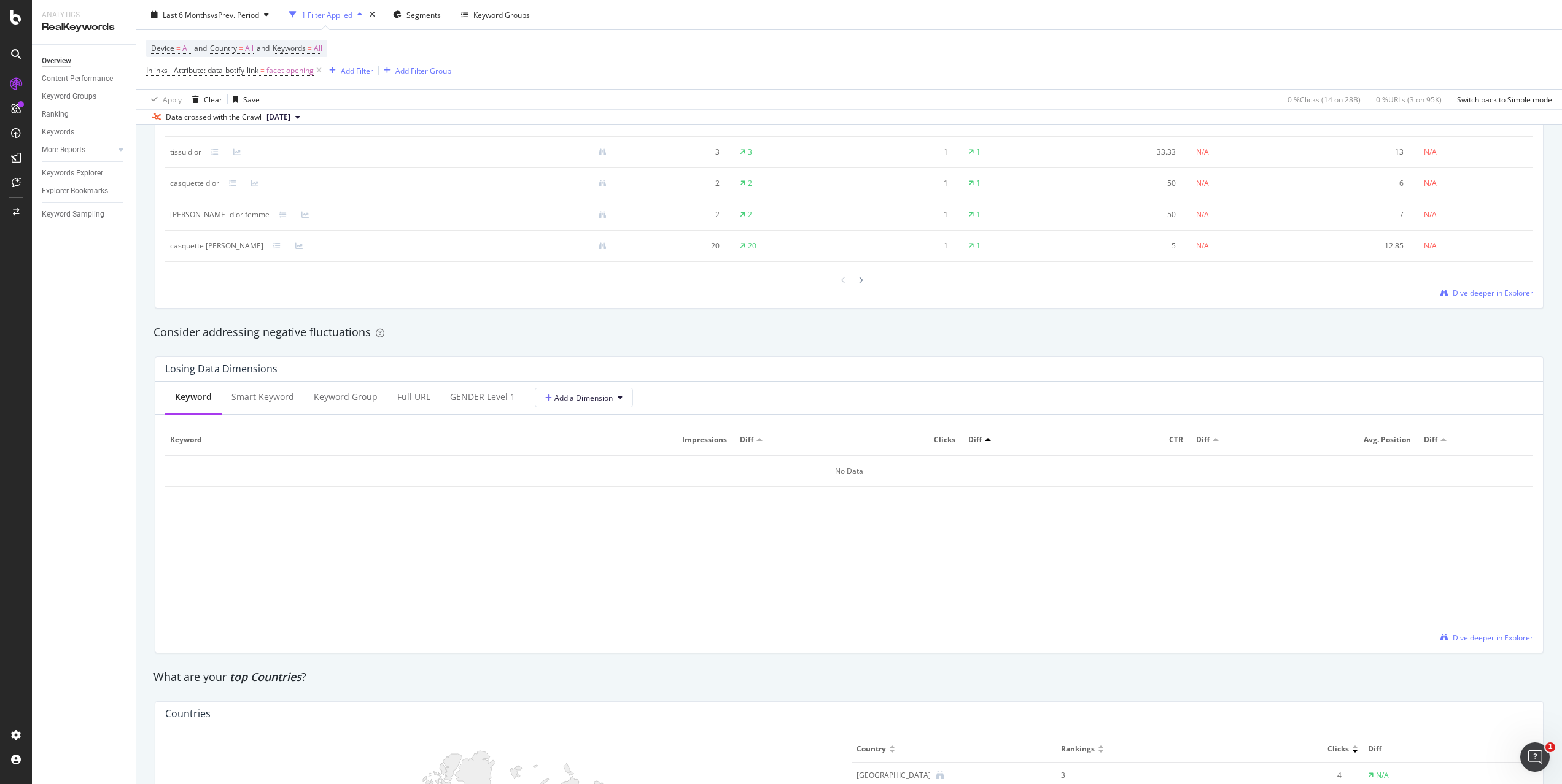
scroll to position [984, 0]
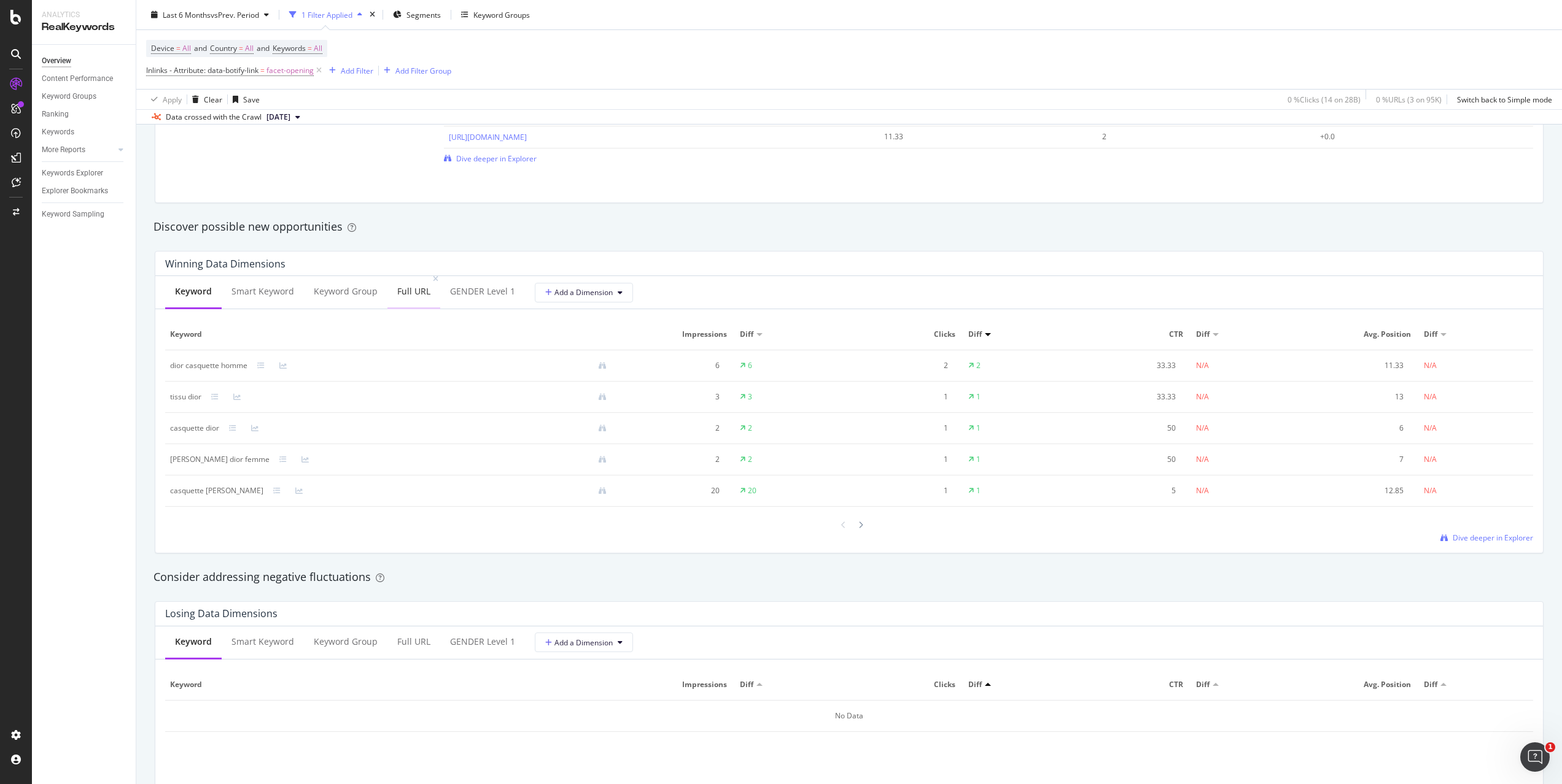
click at [424, 285] on div "Full URL" at bounding box center [413, 291] width 34 height 12
click at [756, 334] on div "Diff" at bounding box center [748, 334] width 16 height 11
click at [763, 334] on div at bounding box center [759, 335] width 6 height 3
click at [194, 288] on div "Keyword" at bounding box center [193, 291] width 36 height 12
drag, startPoint x: 250, startPoint y: 364, endPoint x: 170, endPoint y: 366, distance: 80.0
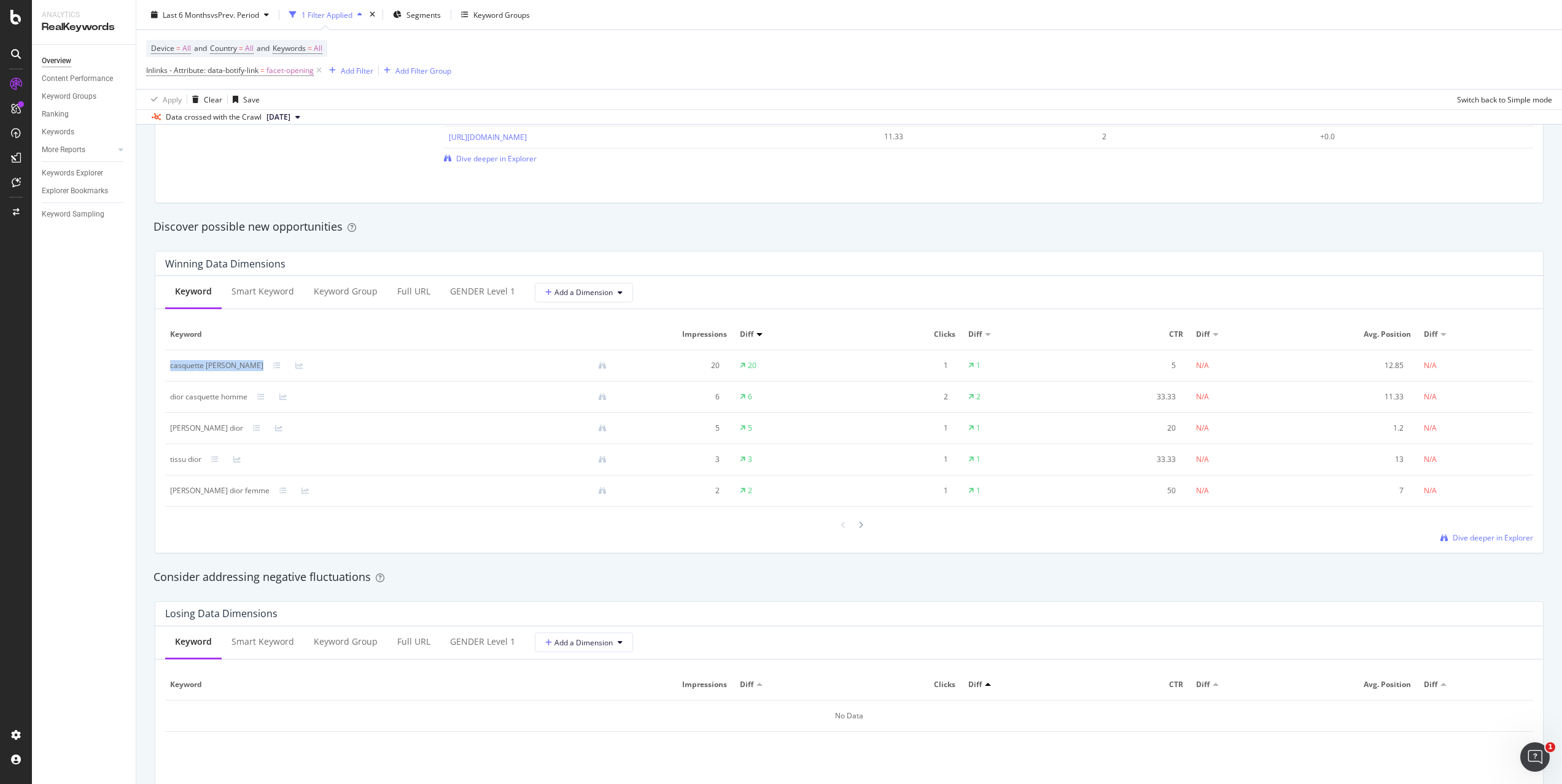
click at [170, 366] on div "casquette [PERSON_NAME]" at bounding box center [393, 366] width 446 height 11
copy div "casquette [PERSON_NAME]"
drag, startPoint x: 207, startPoint y: 425, endPoint x: 168, endPoint y: 427, distance: 39.1
click at [168, 427] on td "[PERSON_NAME] dior" at bounding box center [393, 429] width 456 height 31
copy div "[PERSON_NAME] dior"
